Goal: Check status: Check status

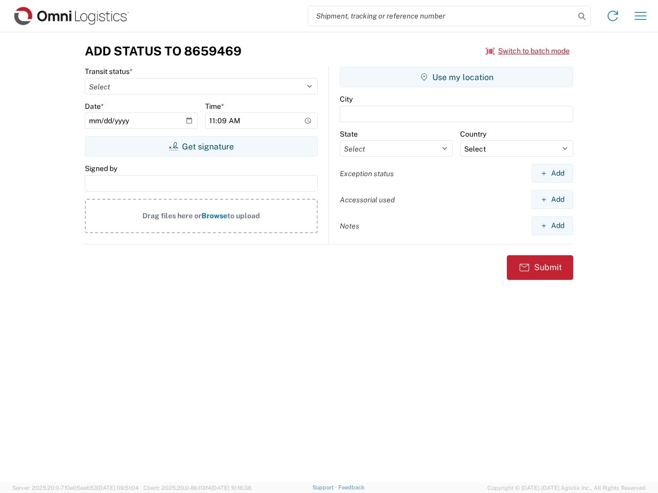
click at [441, 16] on input "search" at bounding box center [441, 16] width 266 height 20
click at [582, 16] on icon at bounding box center [582, 16] width 14 height 14
click at [613, 16] on icon at bounding box center [612, 16] width 16 height 16
click at [640, 16] on icon "button" at bounding box center [641, 16] width 12 height 8
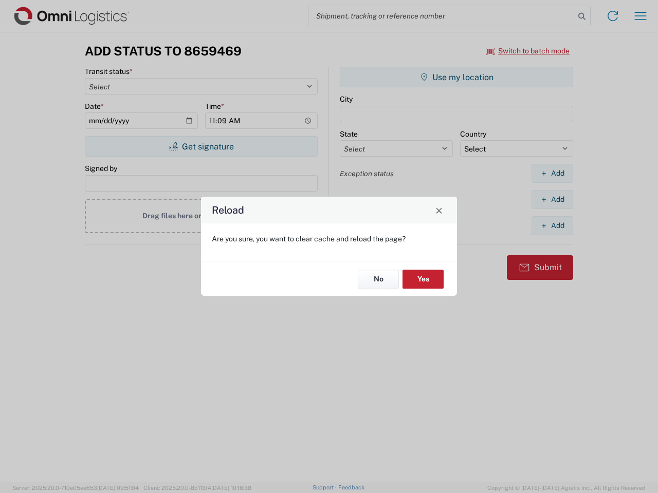
click at [201, 146] on div "Reload Are you sure, you want to clear cache and reload the page? No Yes" at bounding box center [329, 246] width 658 height 493
click at [456, 77] on div "Reload Are you sure, you want to clear cache and reload the page? No Yes" at bounding box center [329, 246] width 658 height 493
click at [552, 173] on div "Reload Are you sure, you want to clear cache and reload the page? No Yes" at bounding box center [329, 246] width 658 height 493
click at [552, 199] on div "Reload Are you sure, you want to clear cache and reload the page? No Yes" at bounding box center [329, 246] width 658 height 493
click at [552, 226] on div "Reload Are you sure, you want to clear cache and reload the page? No Yes" at bounding box center [329, 246] width 658 height 493
